Goal: Task Accomplishment & Management: Use online tool/utility

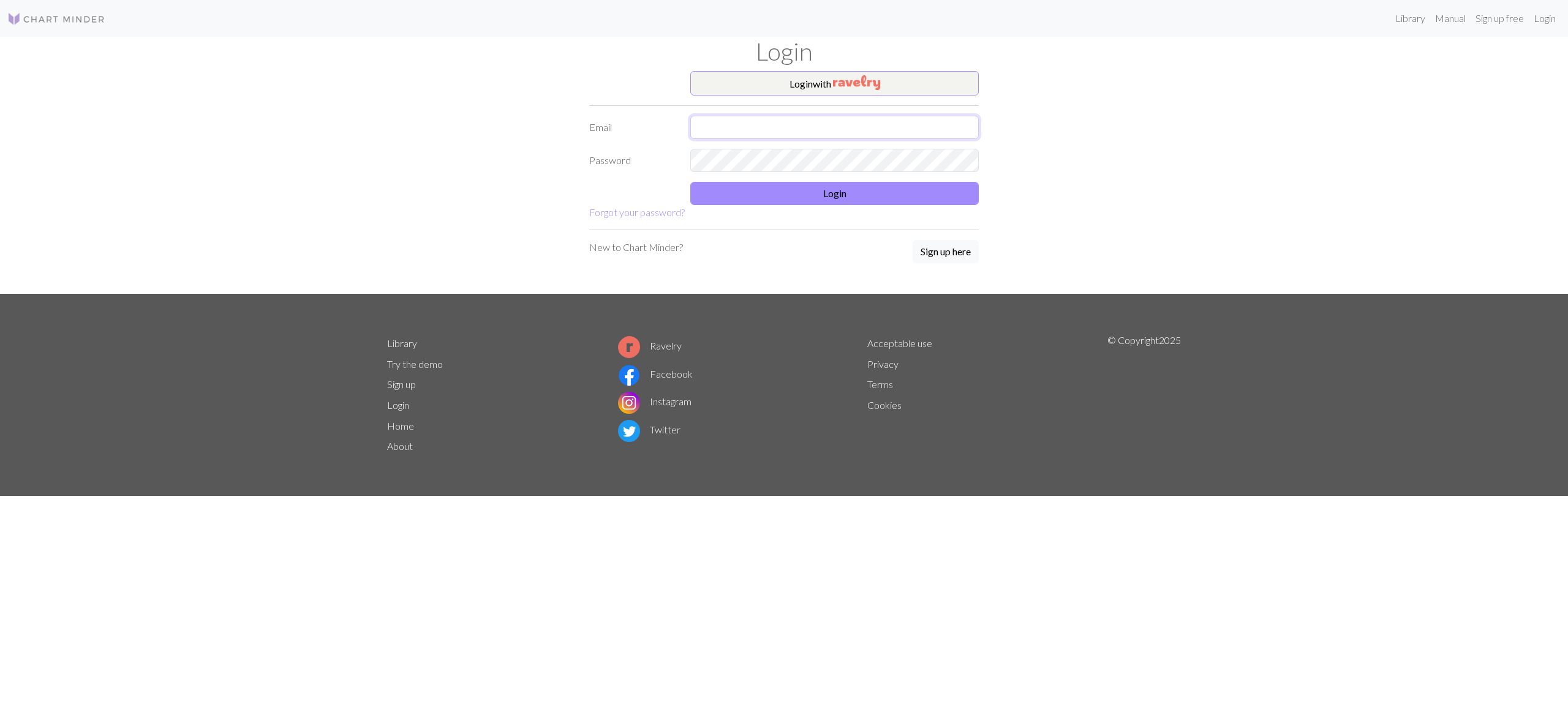
type input "[EMAIL_ADDRESS][DOMAIN_NAME]"
click at [710, 205] on button "Login" at bounding box center [834, 193] width 289 height 23
click at [795, 198] on button "Login" at bounding box center [834, 193] width 289 height 23
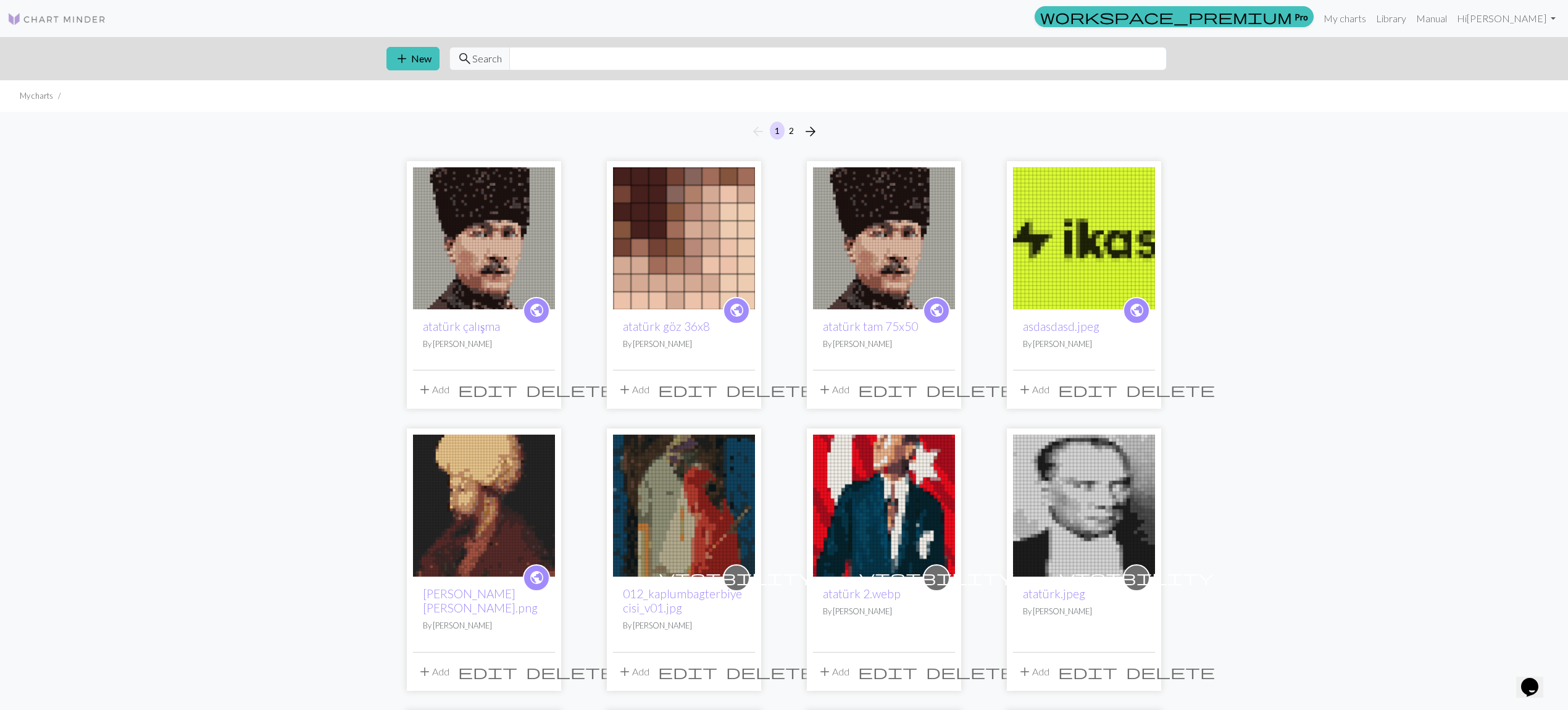
click at [1058, 238] on img at bounding box center [1084, 238] width 142 height 142
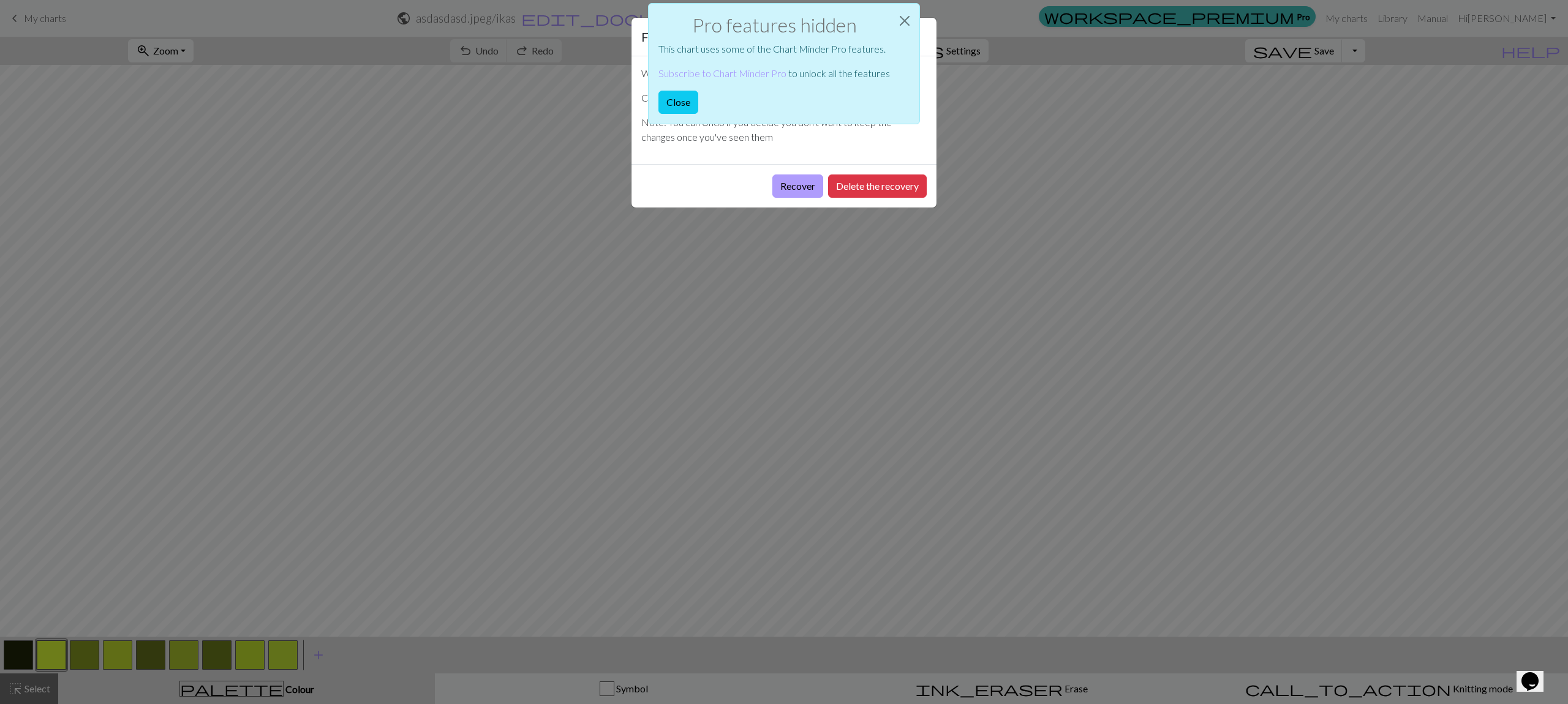
click at [792, 179] on button "Recover" at bounding box center [797, 186] width 51 height 23
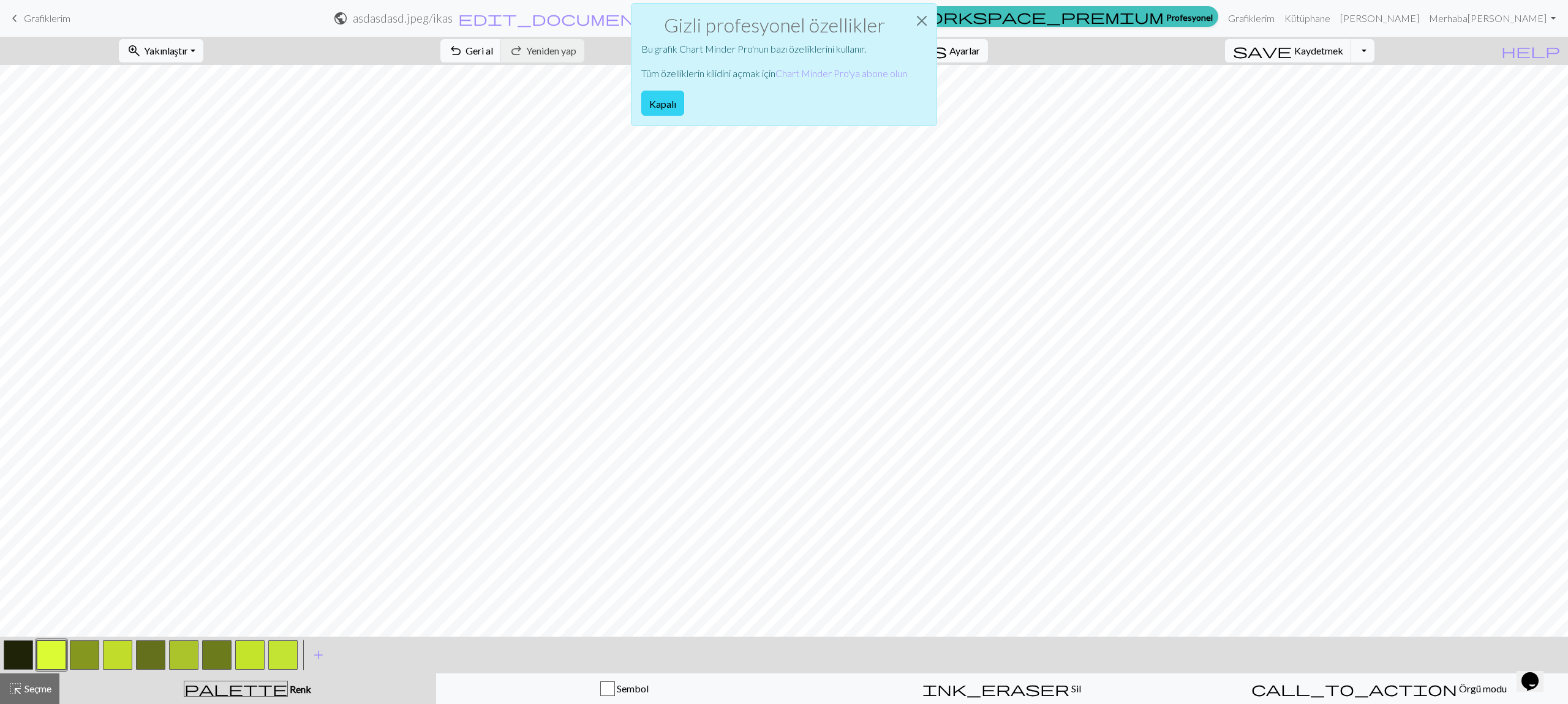
click at [677, 99] on button "Kapalı" at bounding box center [662, 103] width 43 height 25
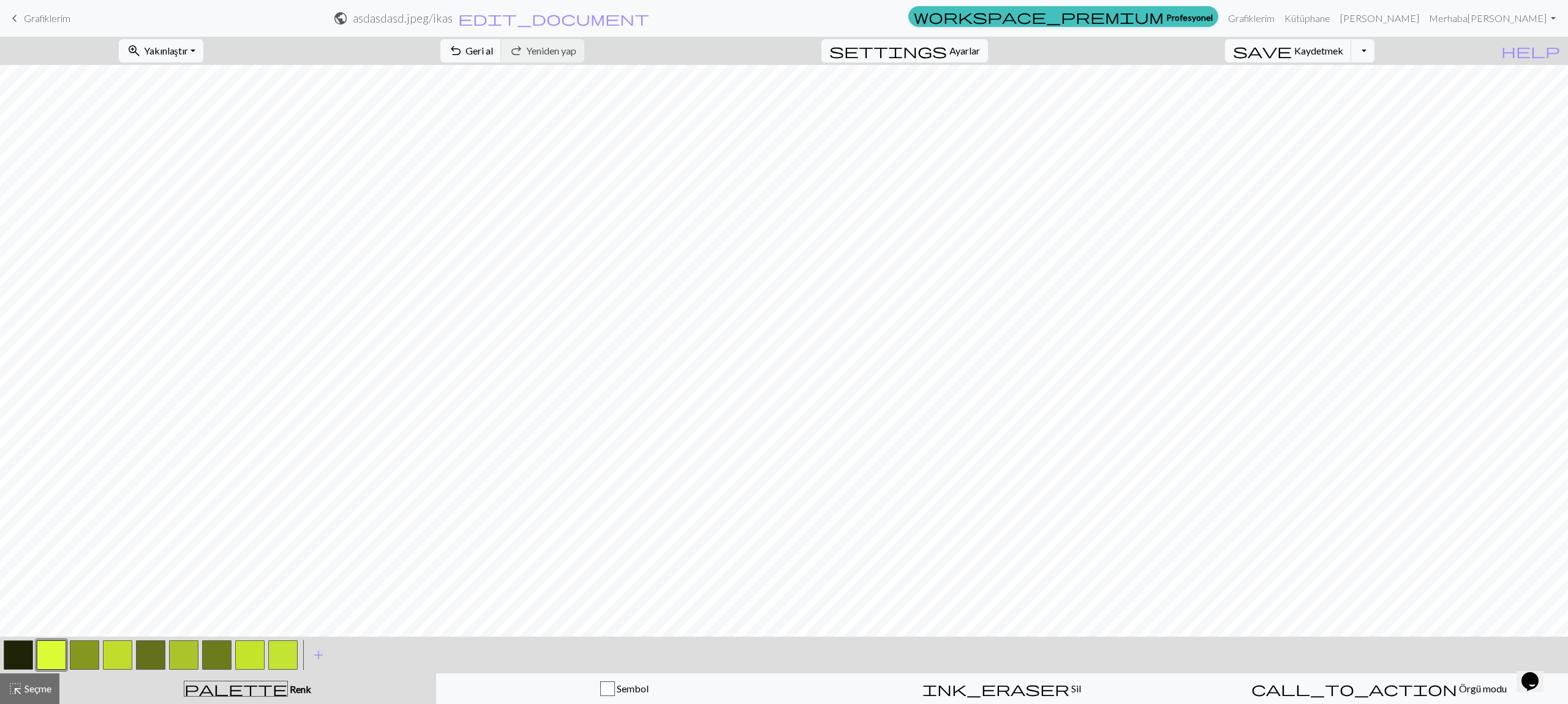
click at [290, 645] on button "button" at bounding box center [283, 655] width 29 height 29
click at [283, 646] on button "button" at bounding box center [283, 655] width 29 height 29
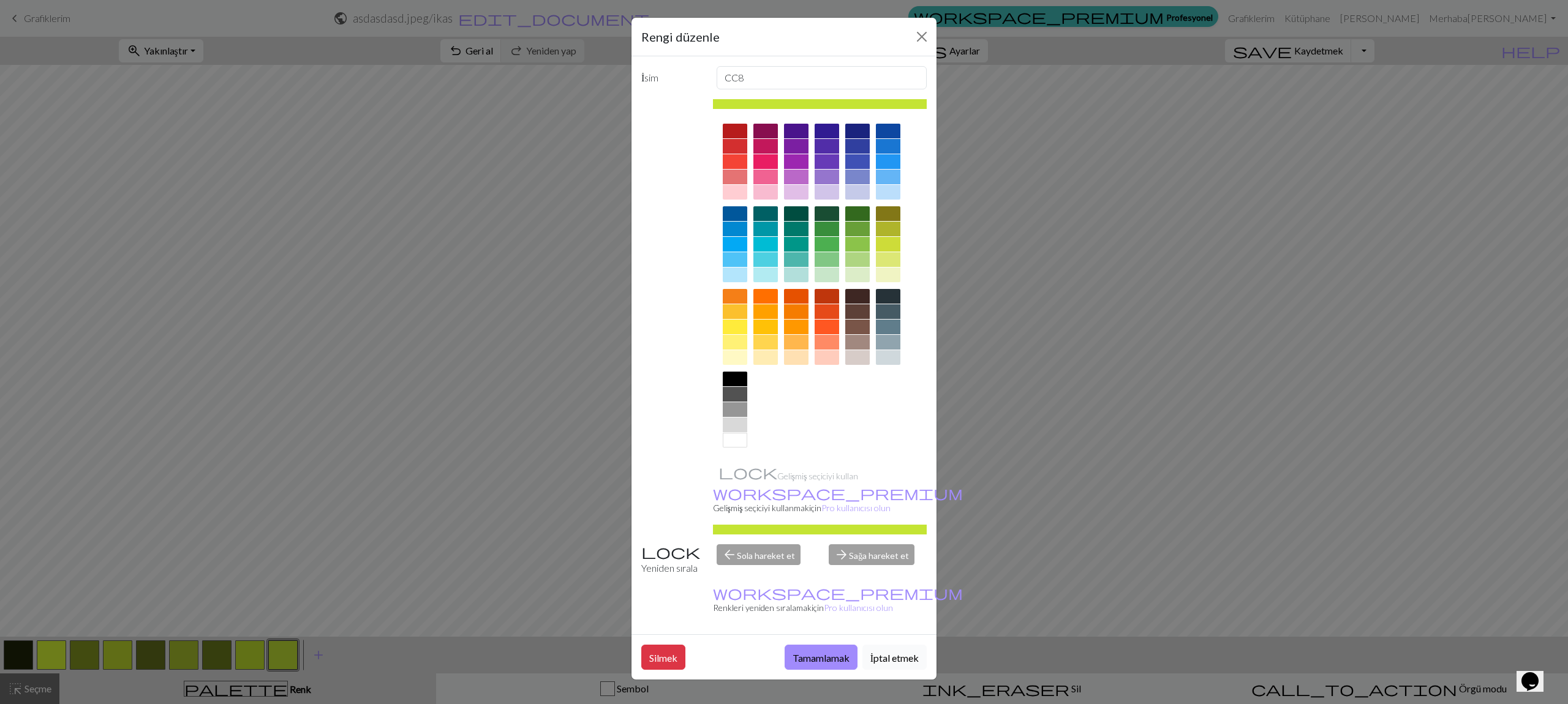
click at [907, 652] on font "İptal etmek" at bounding box center [894, 658] width 48 height 12
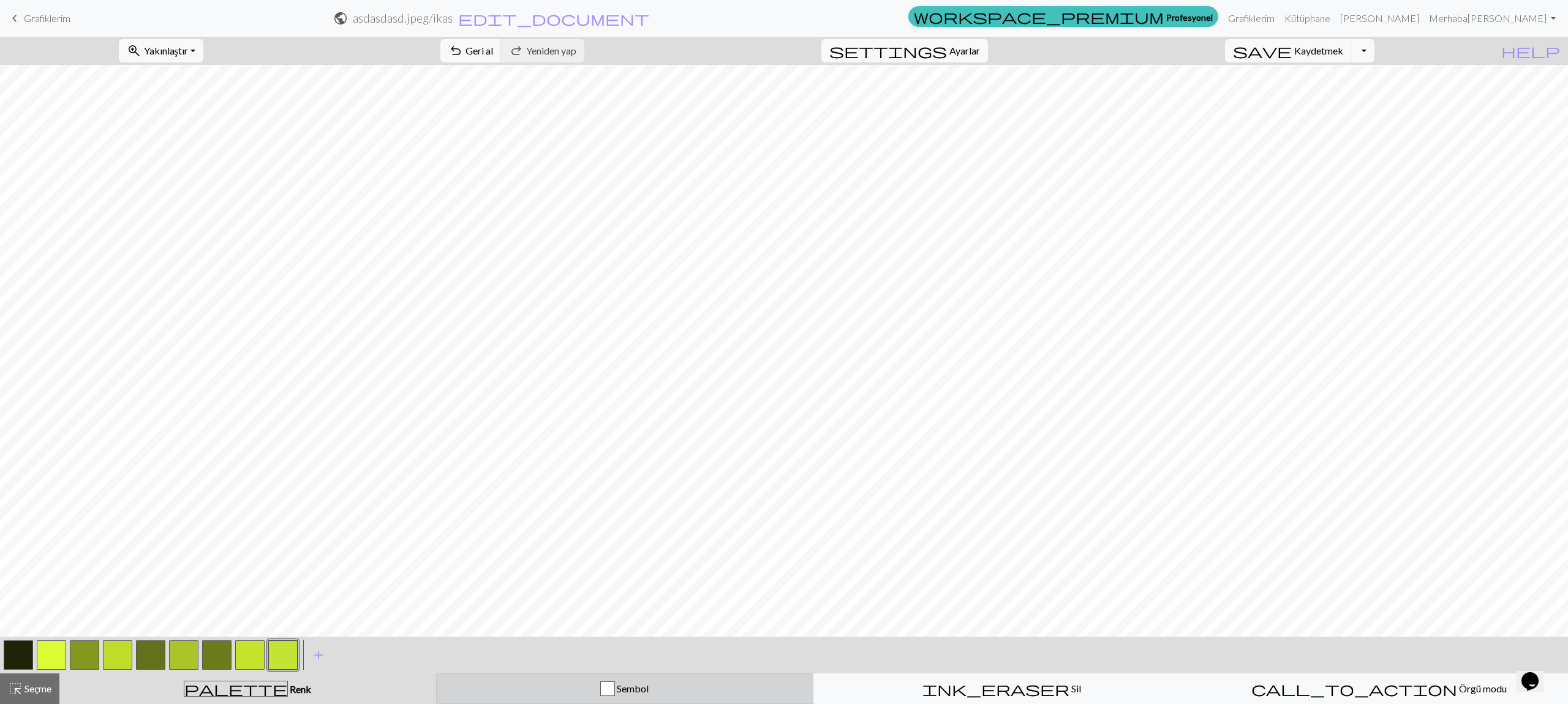
click at [548, 681] on div "Sembol" at bounding box center [624, 688] width 361 height 14
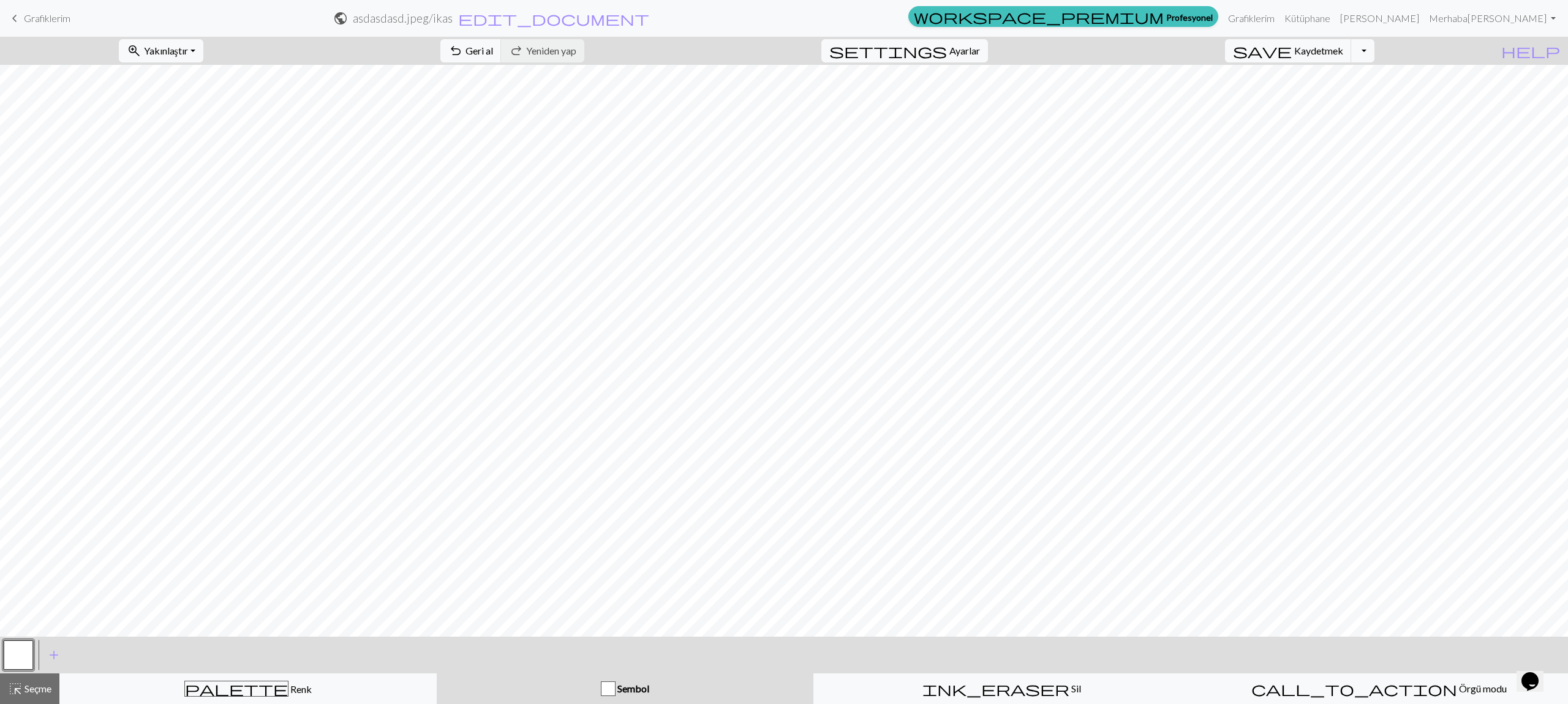
click at [36, 654] on div "< > add Bir renk ekle" at bounding box center [784, 655] width 1568 height 37
click at [26, 653] on button "button" at bounding box center [18, 655] width 29 height 29
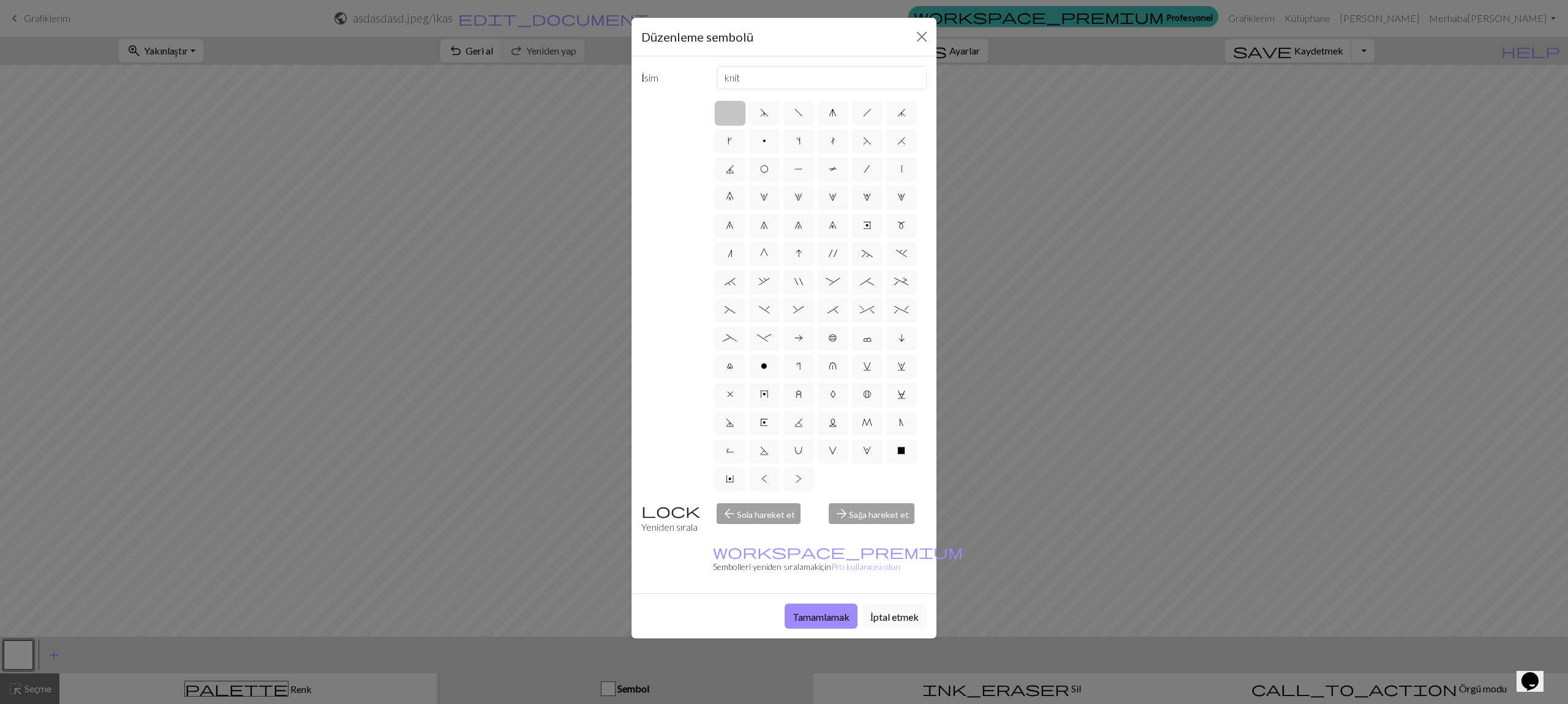
click at [918, 611] on font "İptal etmek" at bounding box center [894, 616] width 48 height 12
